Goal: Information Seeking & Learning: Understand process/instructions

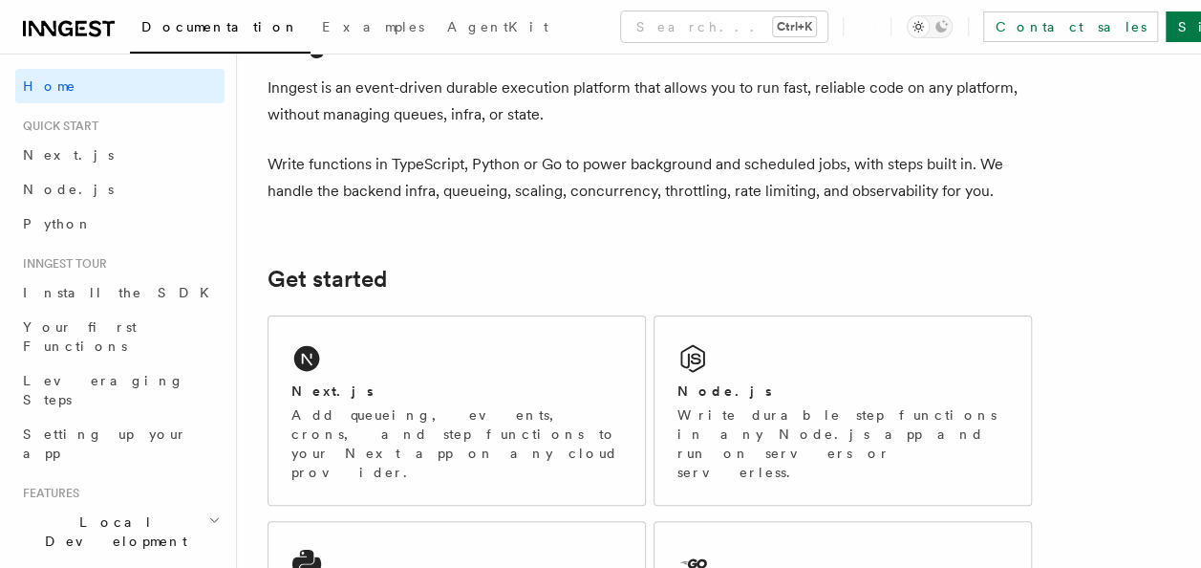
scroll to position [47, 0]
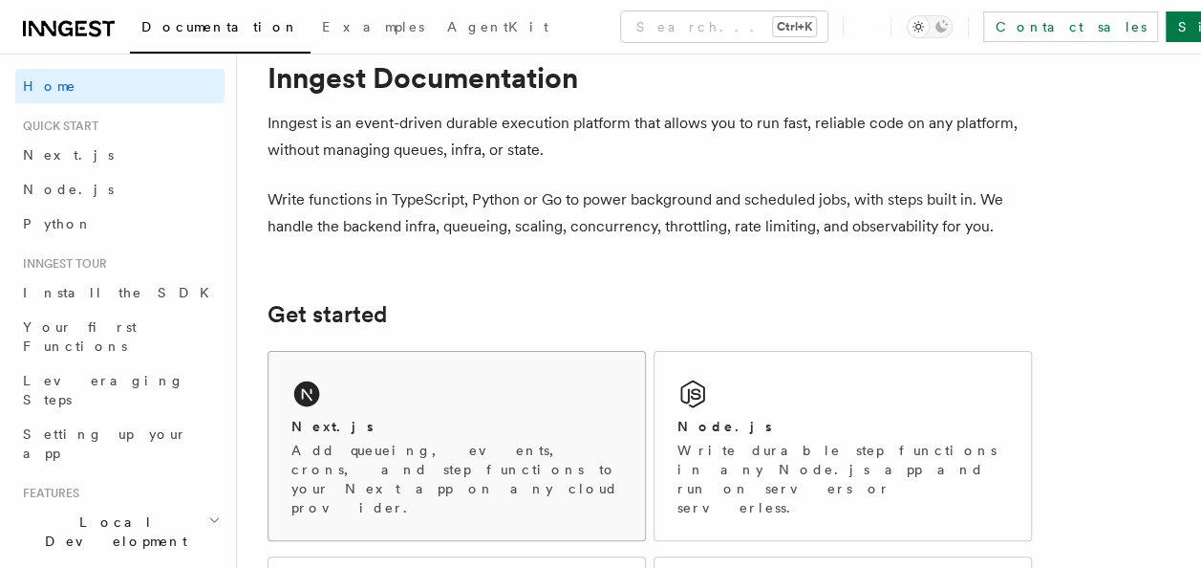
click at [357, 387] on div "Next.js Add queueing, events, crons, and step functions to your Next app on any…" at bounding box center [456, 446] width 376 height 188
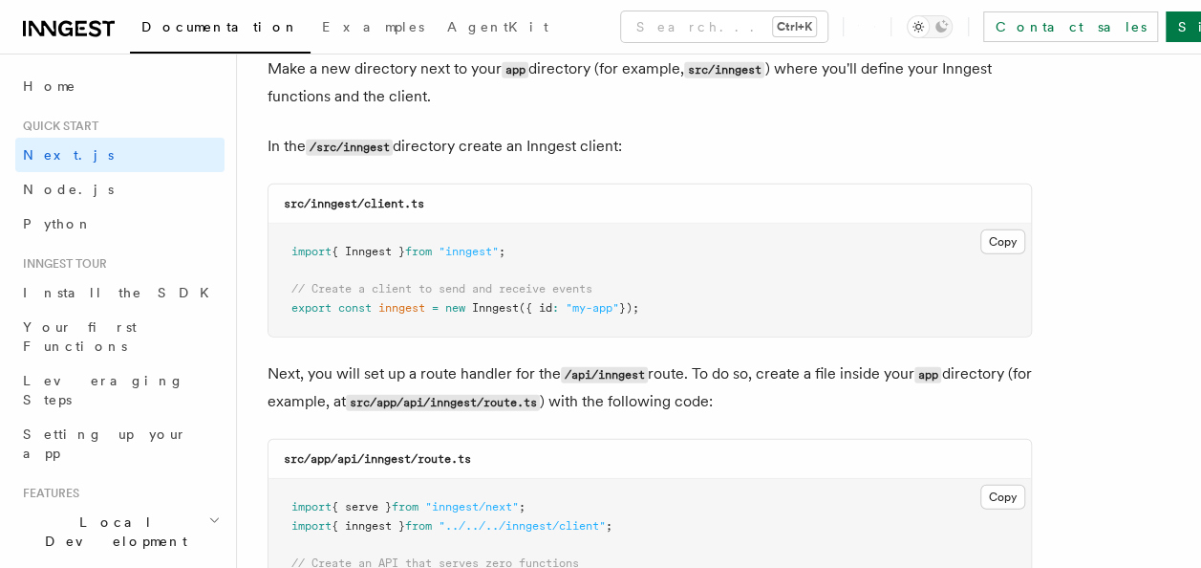
click at [80, 40] on div "Documentation Examples AgentKit Search... Ctrl+K Contact sales Sign Up" at bounding box center [600, 27] width 1201 height 54
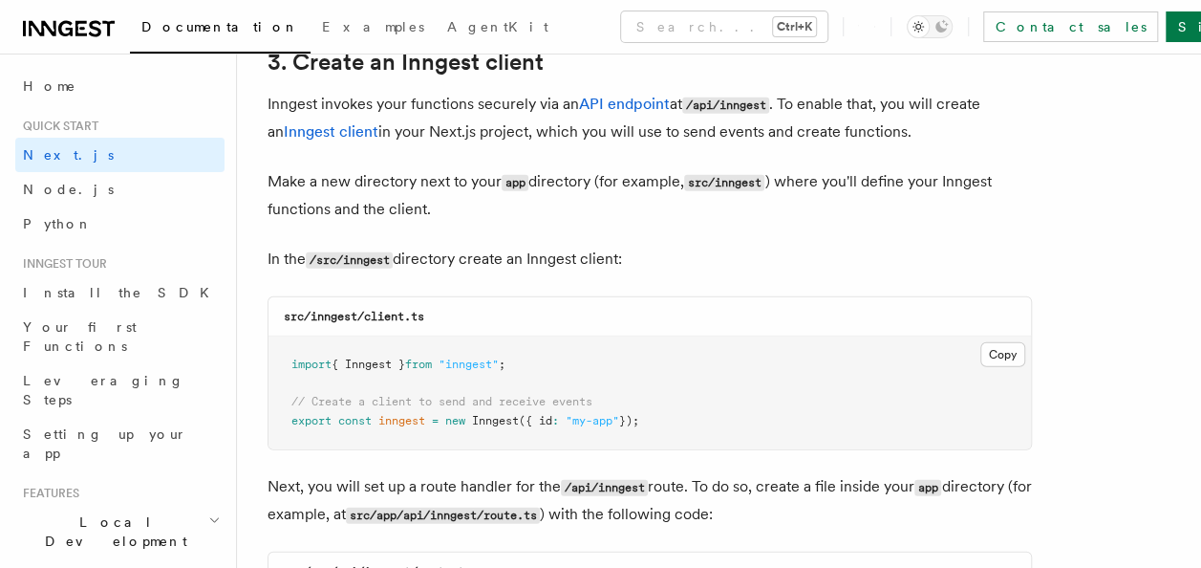
scroll to position [2232, 0]
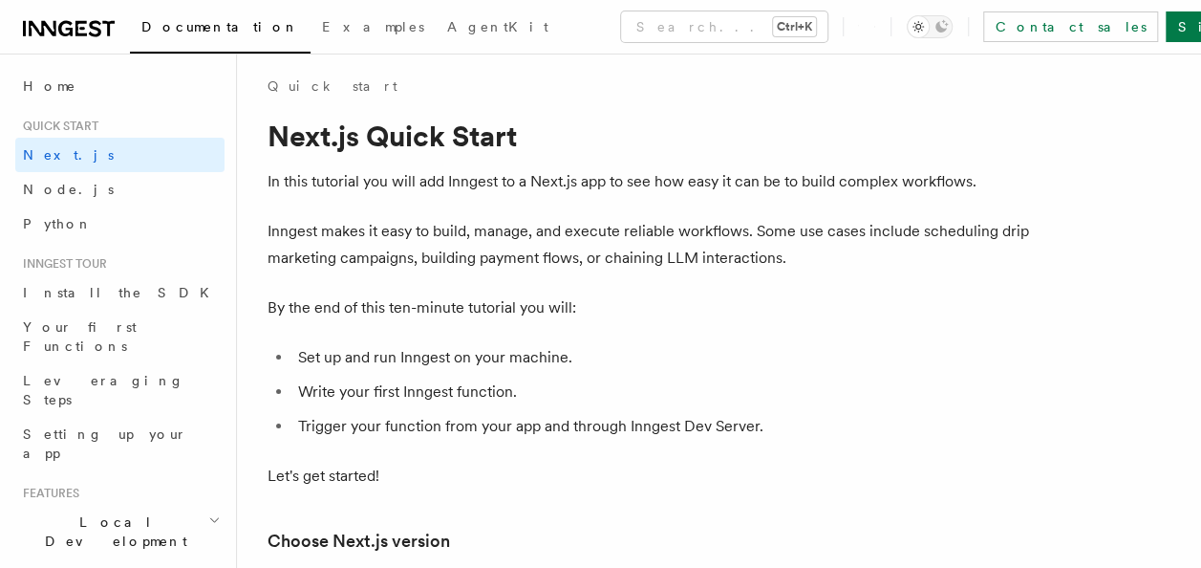
scroll to position [0, 0]
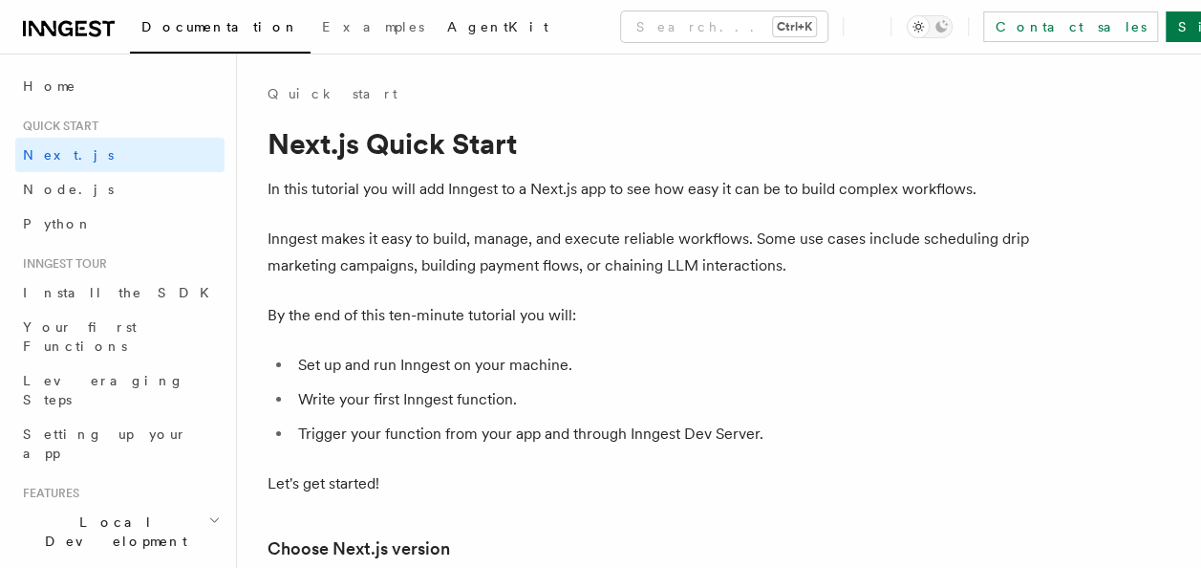
click at [436, 38] on link "AgentKit" at bounding box center [498, 29] width 124 height 46
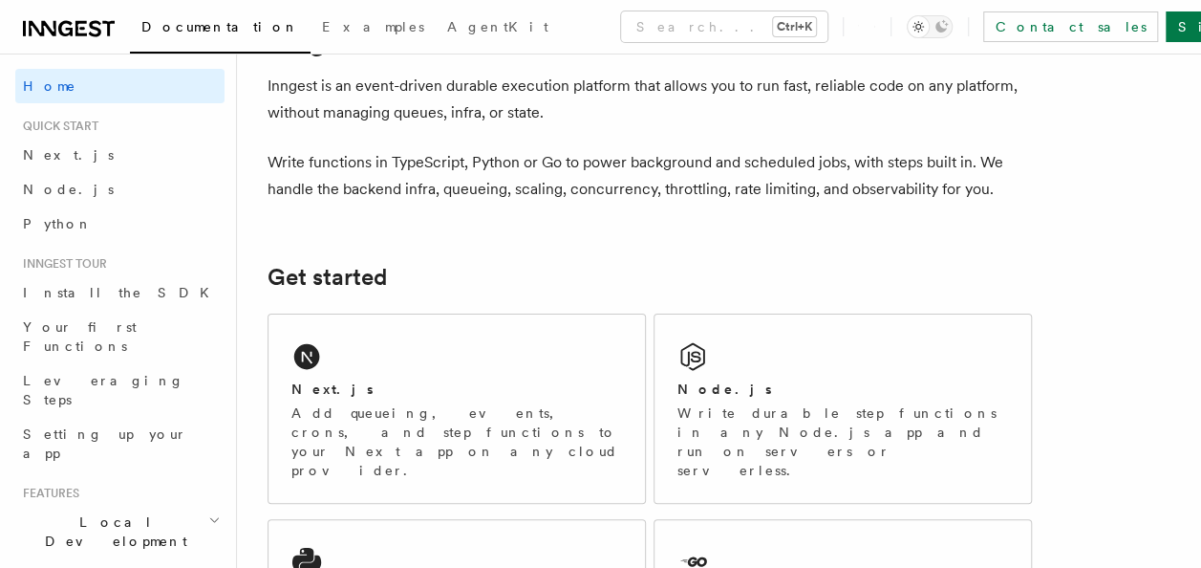
scroll to position [96, 0]
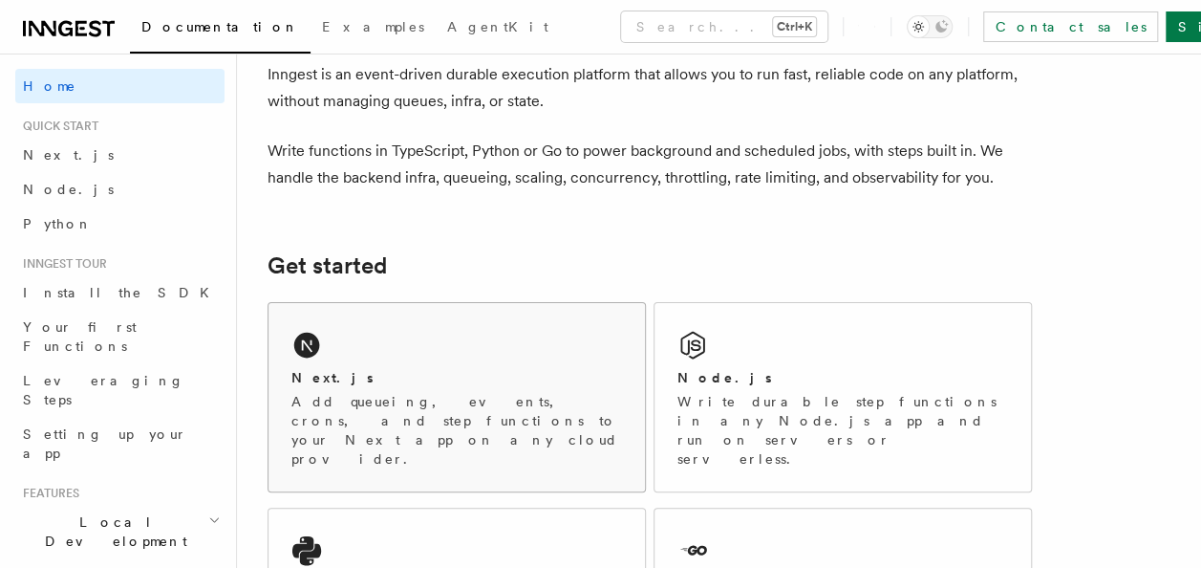
click at [373, 392] on p "Add queueing, events, crons, and step functions to your Next app on any cloud p…" at bounding box center [456, 430] width 331 height 76
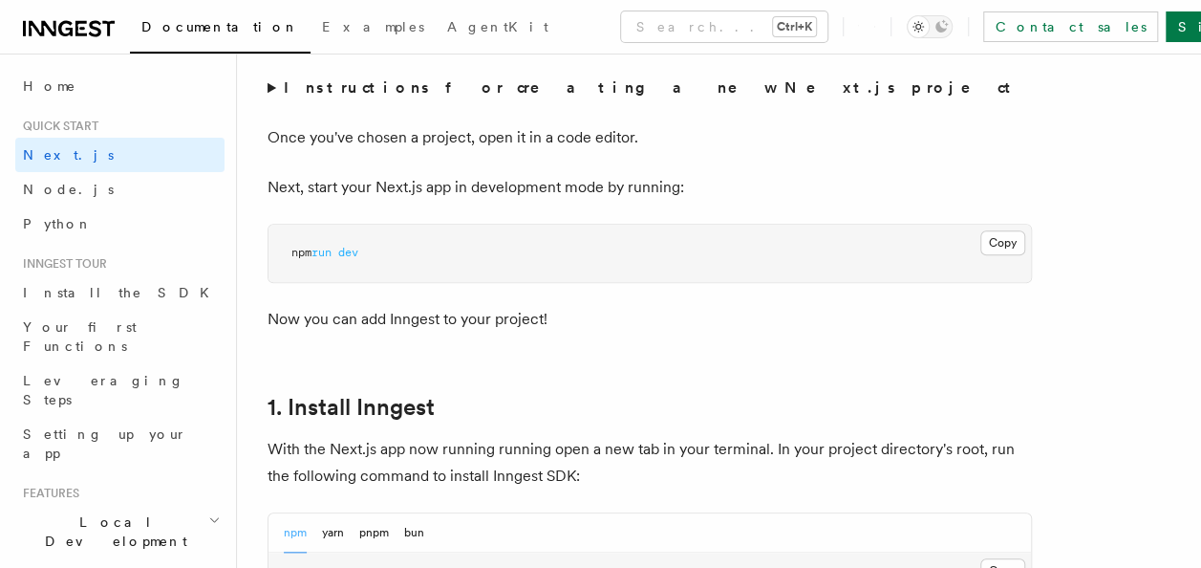
scroll to position [761, 0]
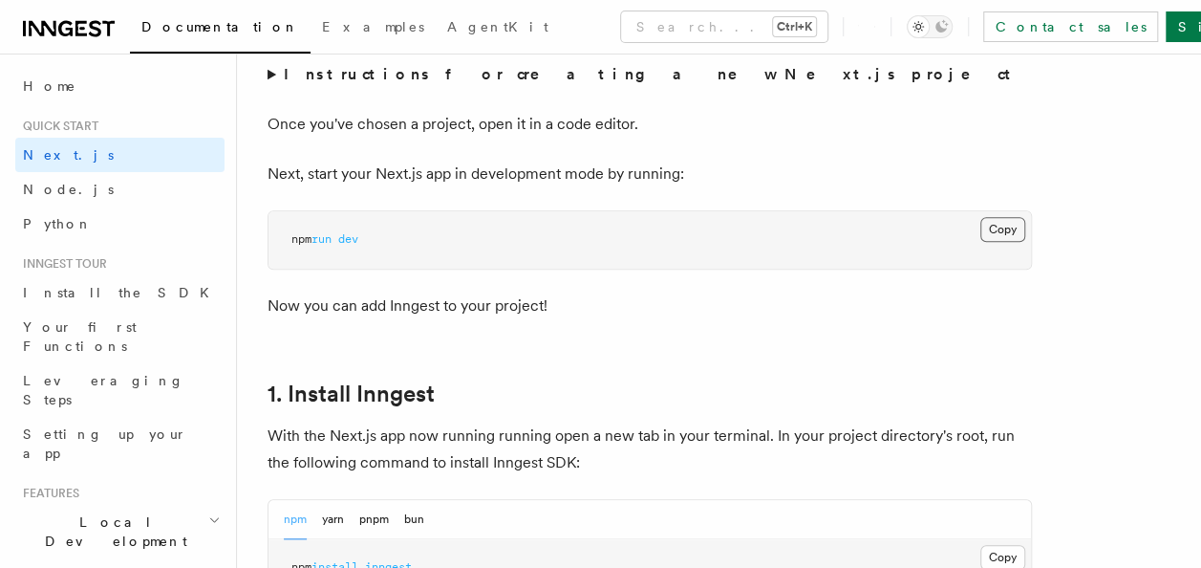
click at [1012, 231] on button "Copy Copied" at bounding box center [1002, 229] width 45 height 25
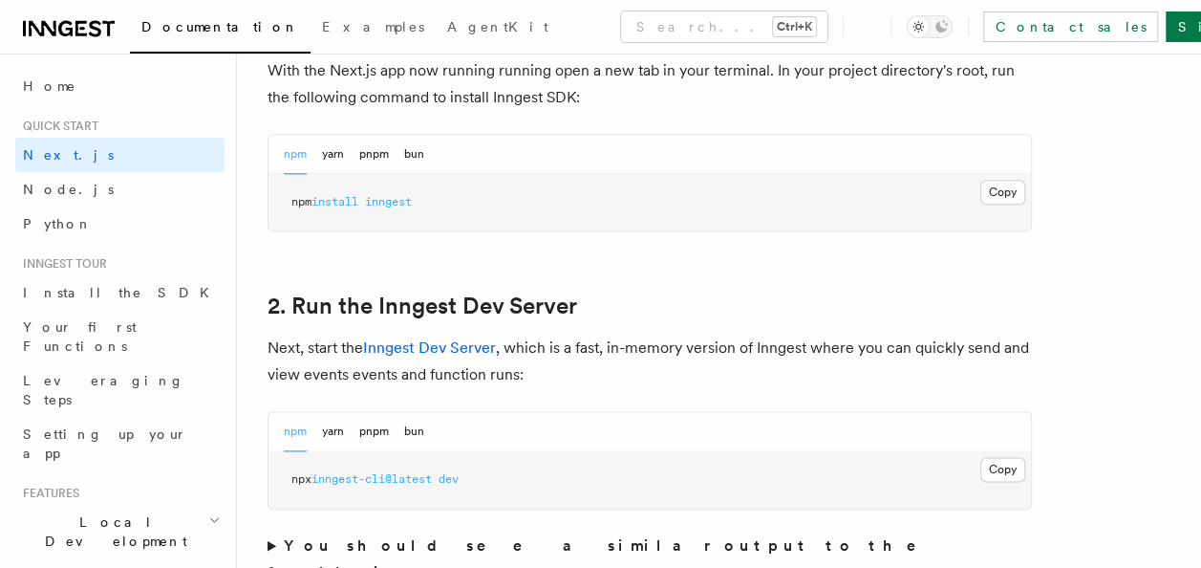
scroll to position [1120, 0]
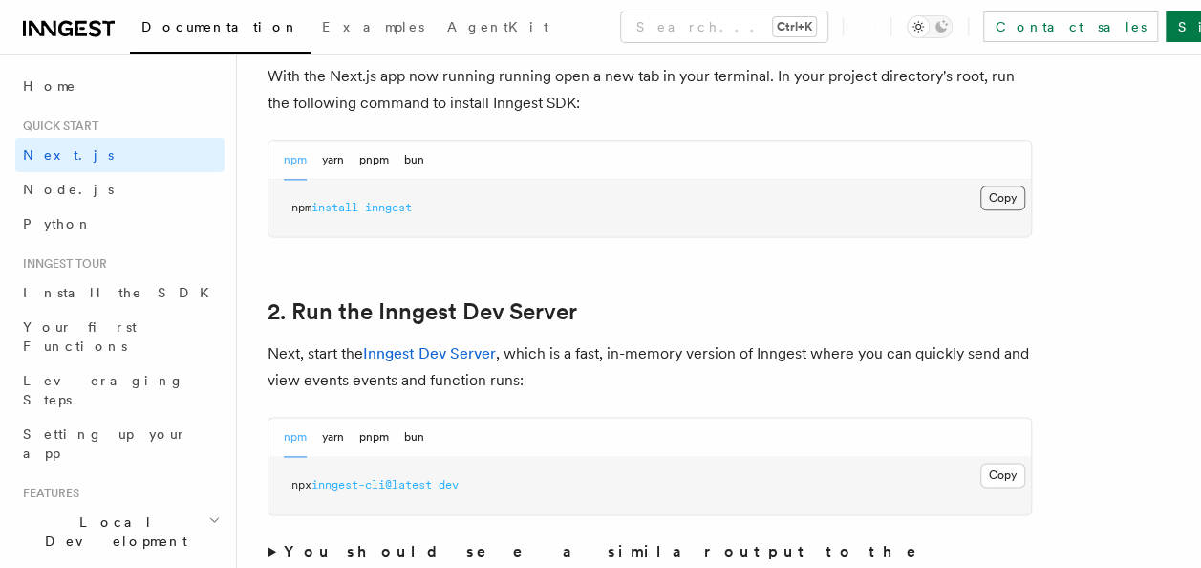
click at [1002, 190] on button "Copy Copied" at bounding box center [1002, 197] width 45 height 25
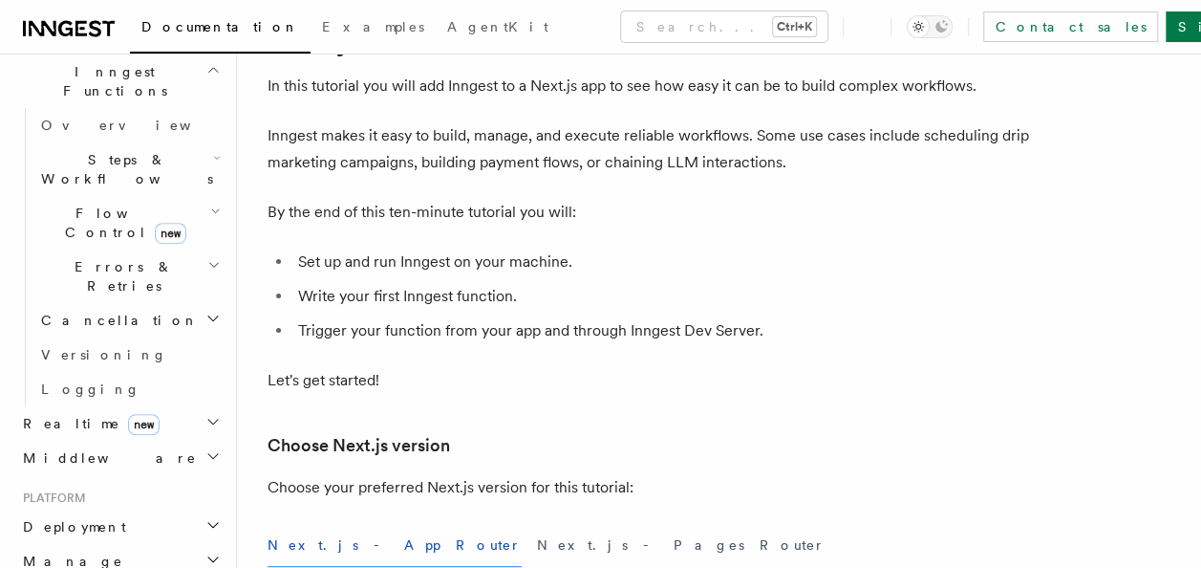
scroll to position [88, 0]
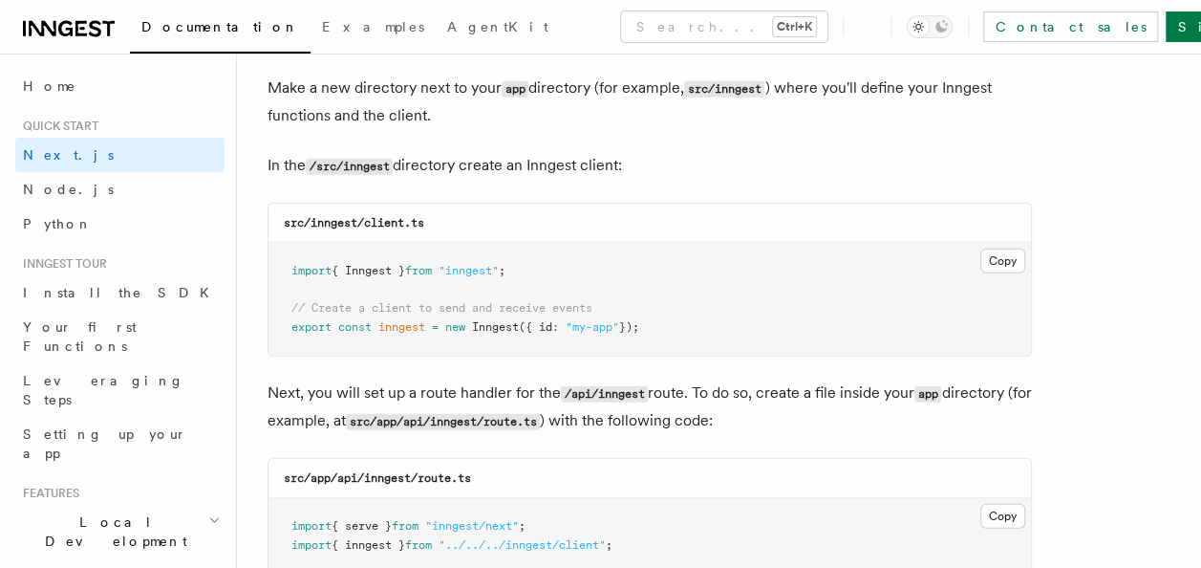
scroll to position [2379, 0]
click at [997, 258] on button "Copy Copied" at bounding box center [1002, 259] width 45 height 25
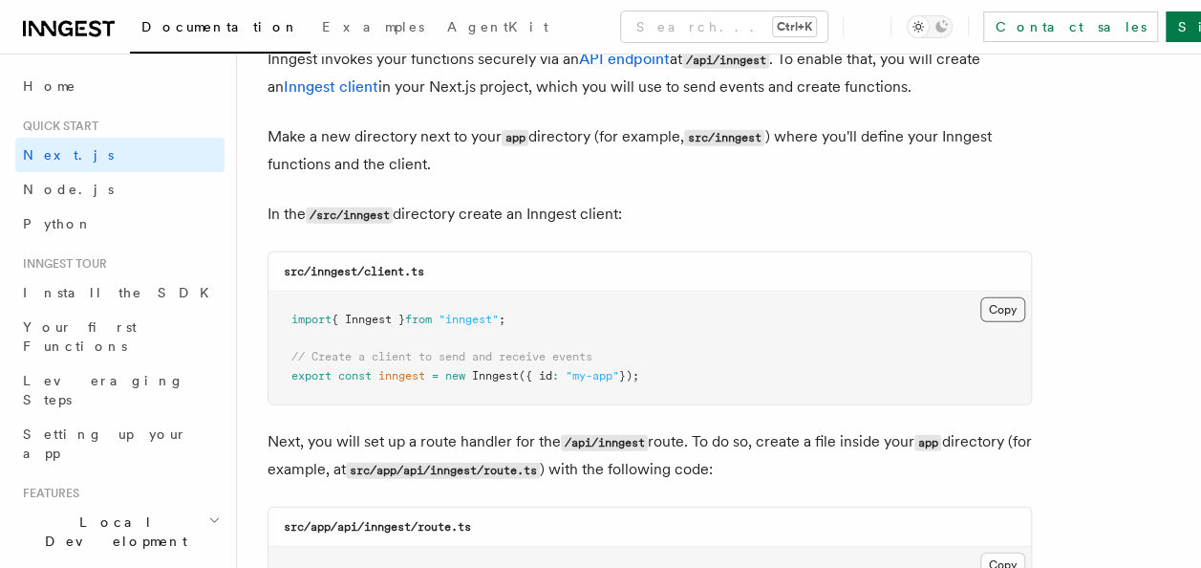
click at [996, 310] on button "Copy Copied" at bounding box center [1002, 309] width 45 height 25
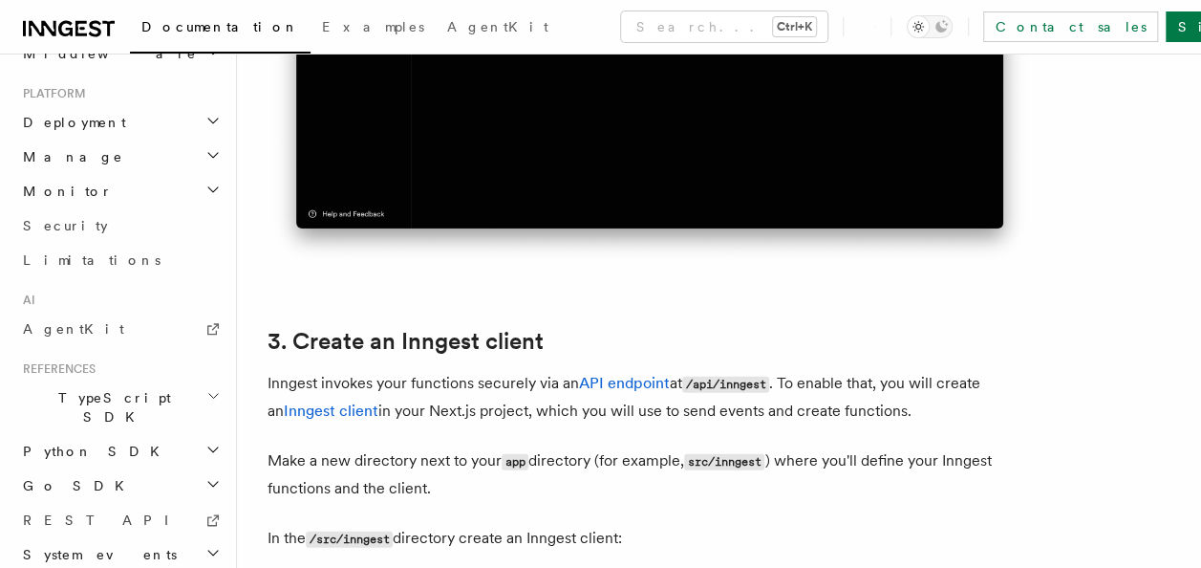
scroll to position [2019, 0]
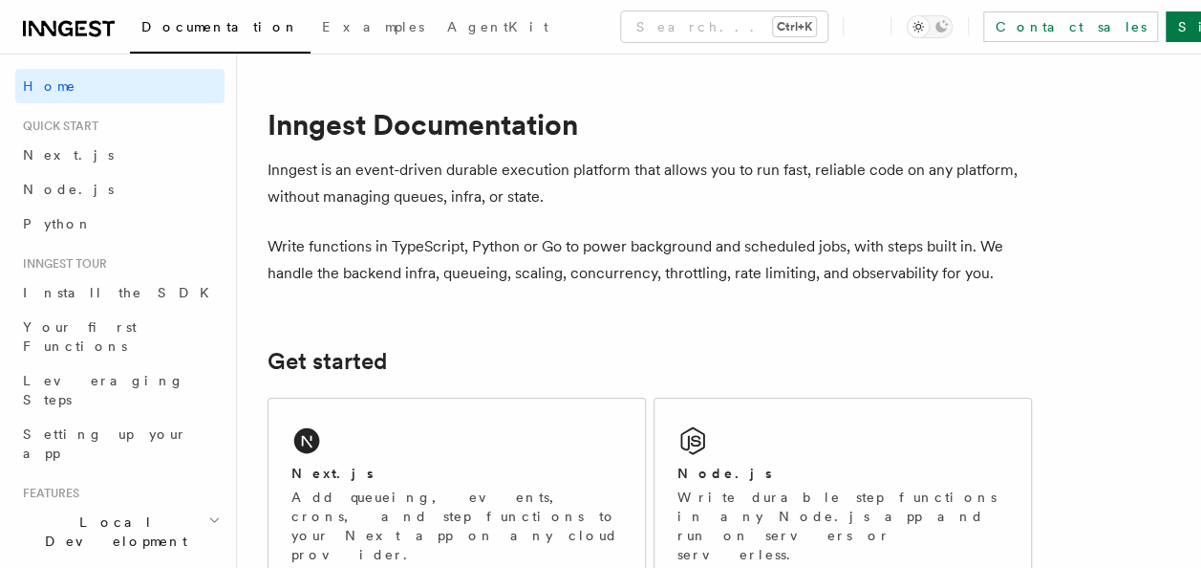
scroll to position [961, 0]
click at [394, 399] on div "Next.js Add queueing, events, crons, and step functions to your Next app on any…" at bounding box center [456, 492] width 376 height 188
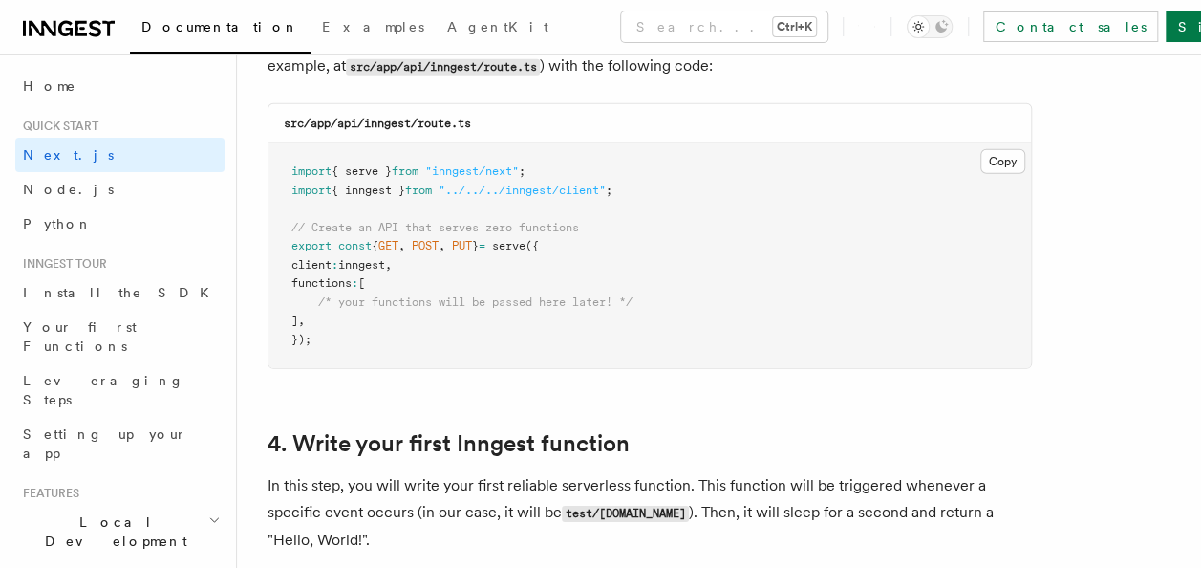
scroll to position [2734, 0]
click at [997, 162] on button "Copy Copied" at bounding box center [1002, 160] width 45 height 25
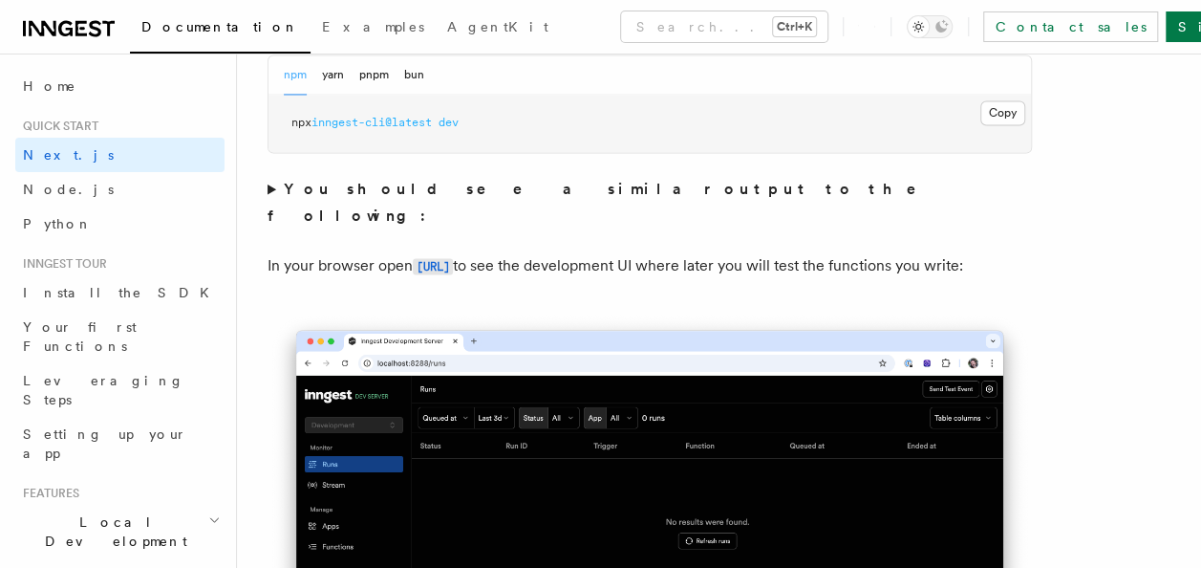
scroll to position [1454, 0]
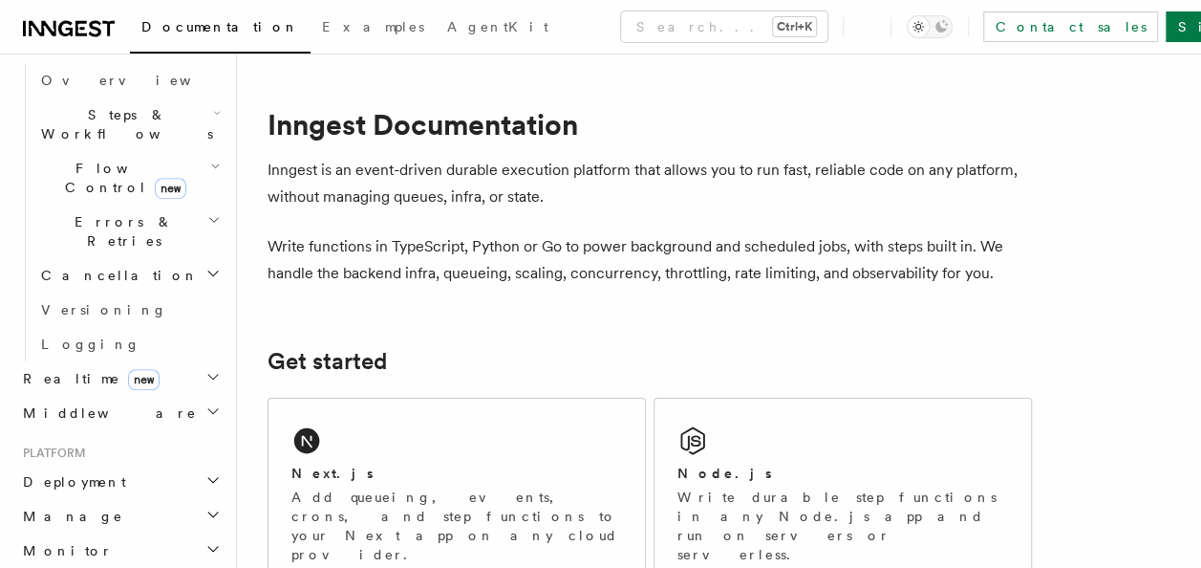
scroll to position [961, 0]
